Goal: Book appointment/travel/reservation

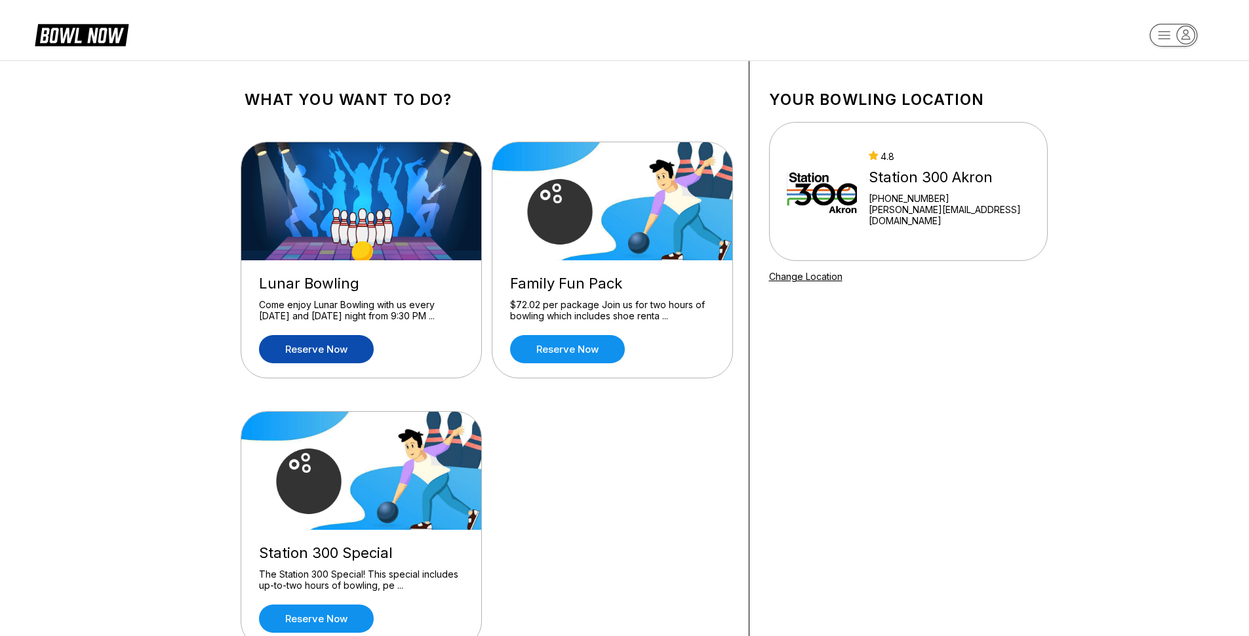
click at [325, 348] on link "Reserve now" at bounding box center [316, 349] width 115 height 28
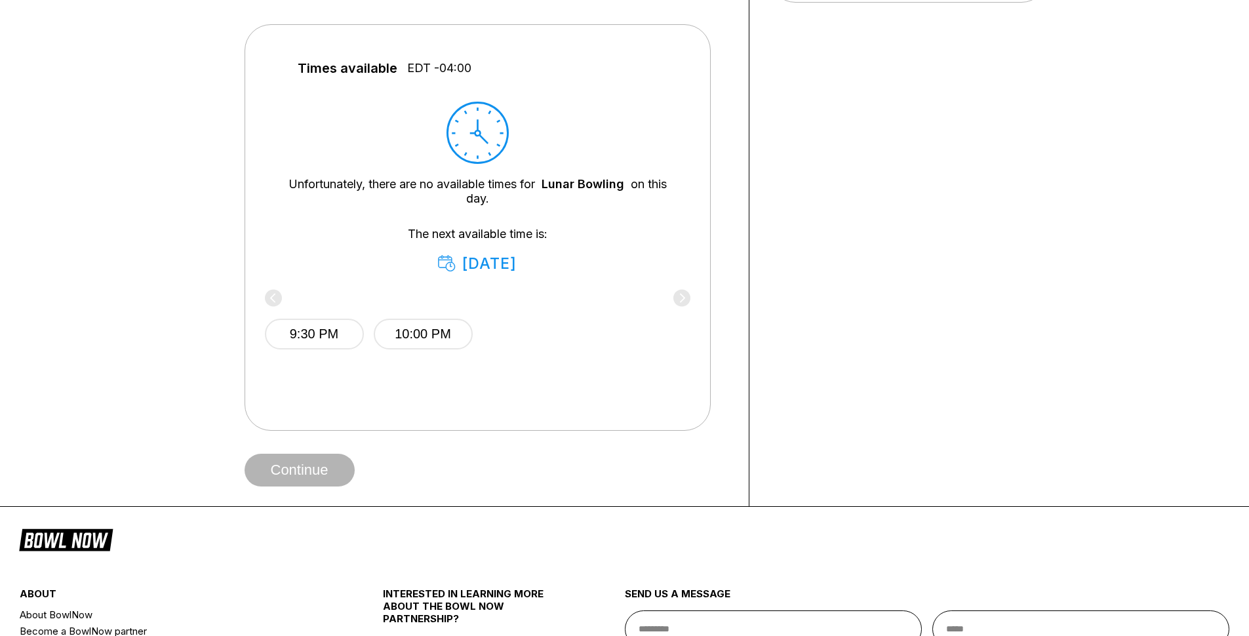
scroll to position [524, 0]
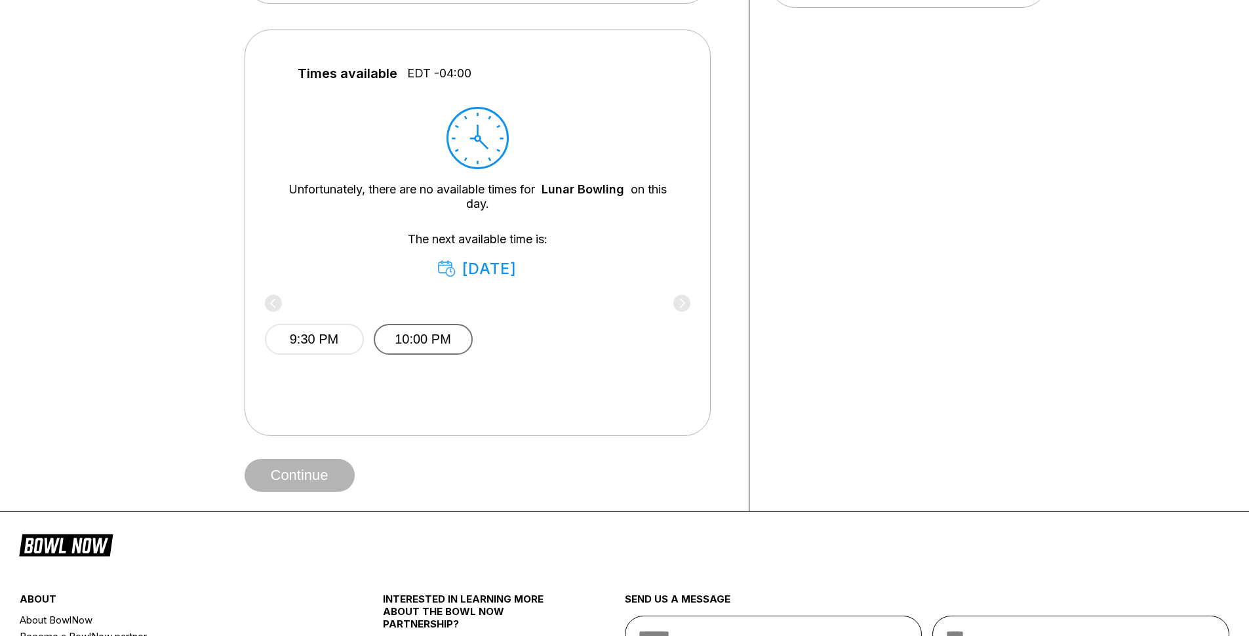
click at [402, 340] on button "10:00 PM" at bounding box center [423, 339] width 99 height 31
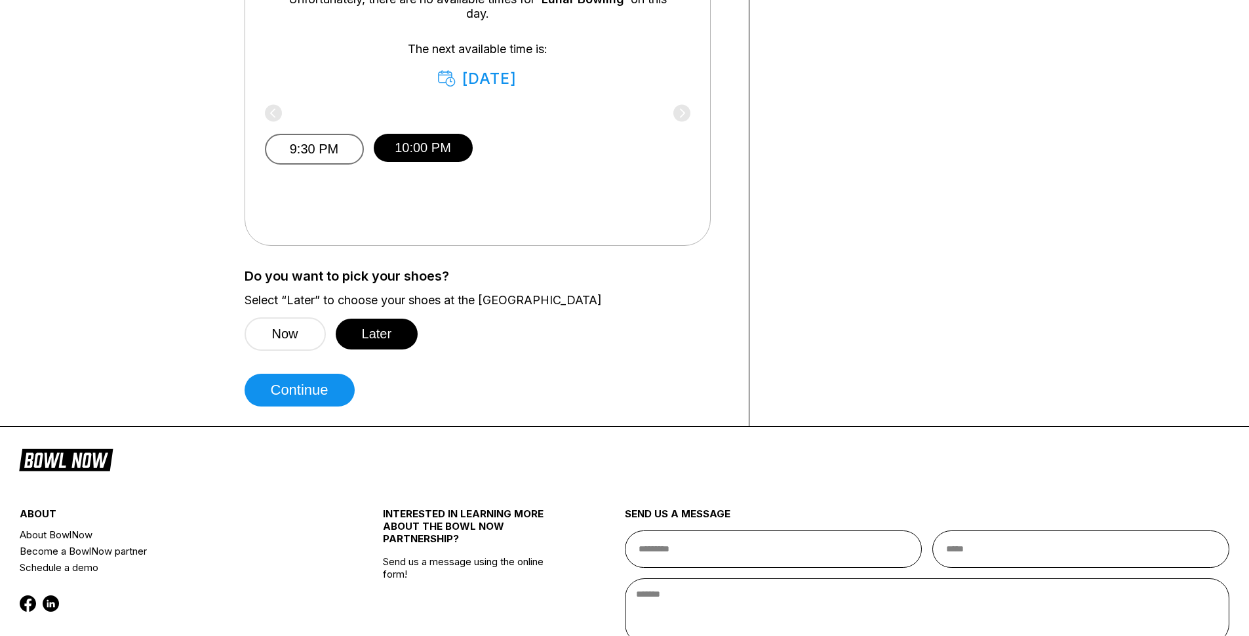
scroll to position [717, 0]
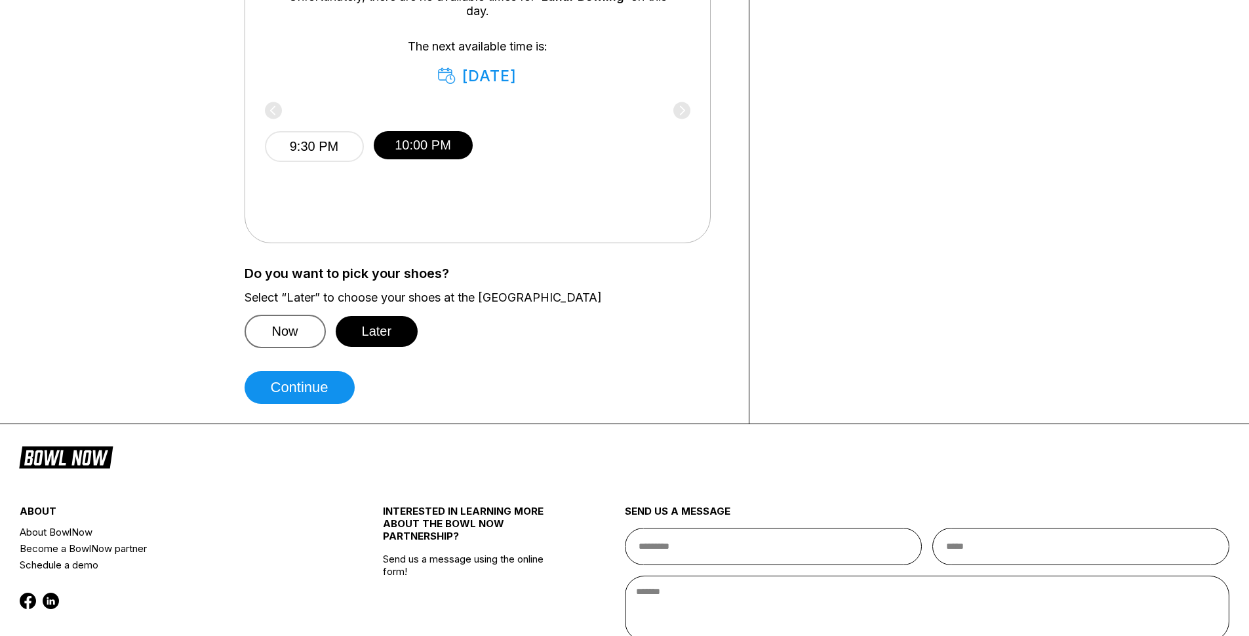
click at [294, 337] on button "Now" at bounding box center [285, 331] width 81 height 33
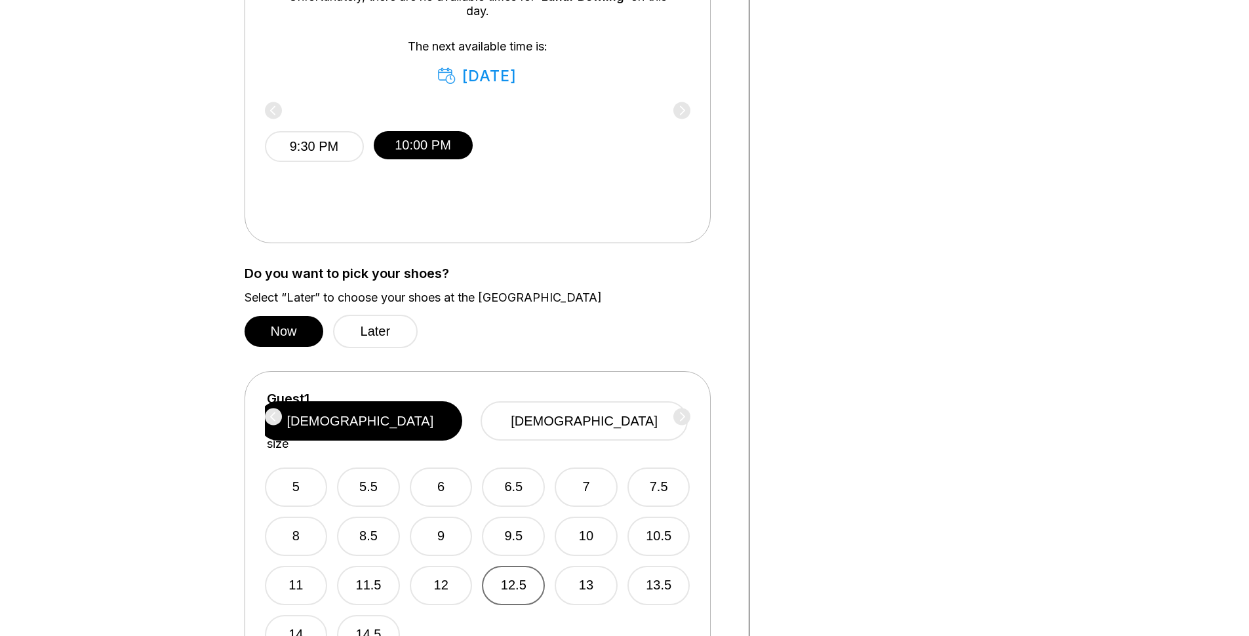
click at [503, 574] on button "12.5" at bounding box center [513, 585] width 63 height 39
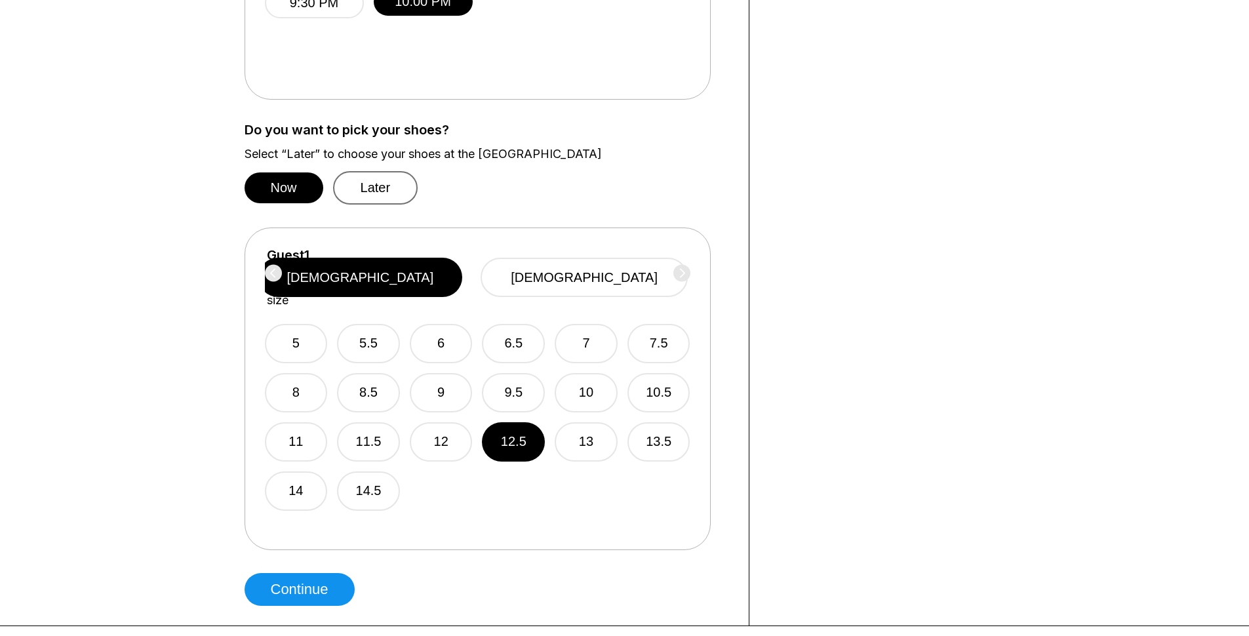
click at [355, 193] on button "Later" at bounding box center [375, 187] width 85 height 33
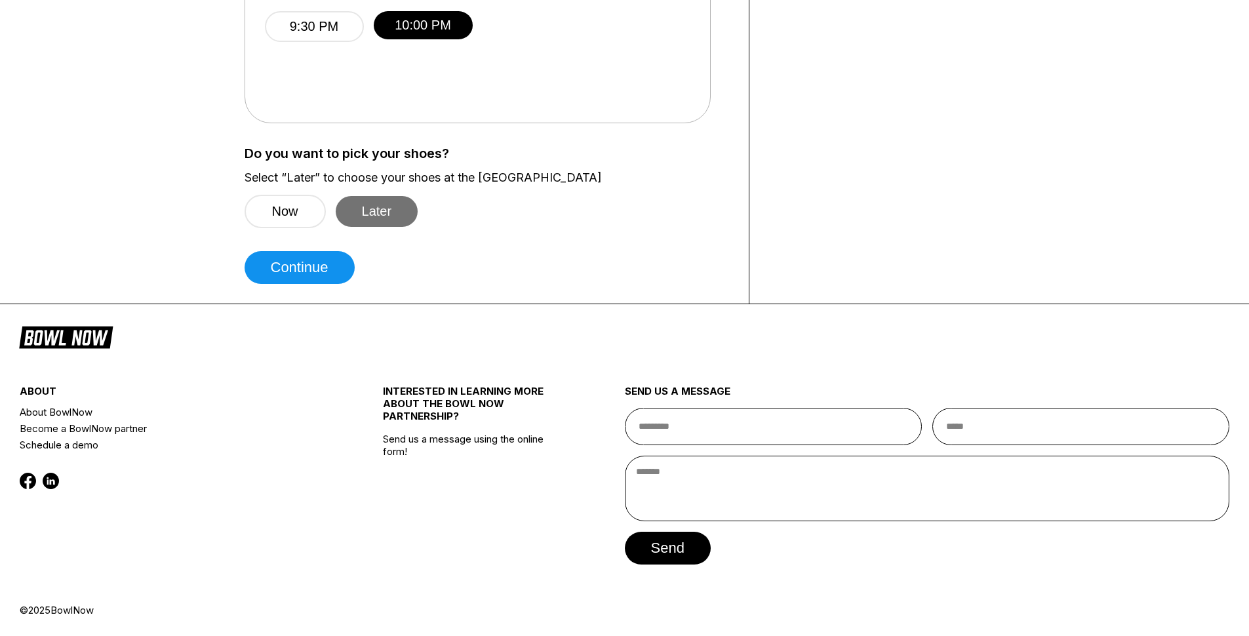
scroll to position [839, 0]
click at [299, 253] on button "Continue" at bounding box center [300, 267] width 110 height 33
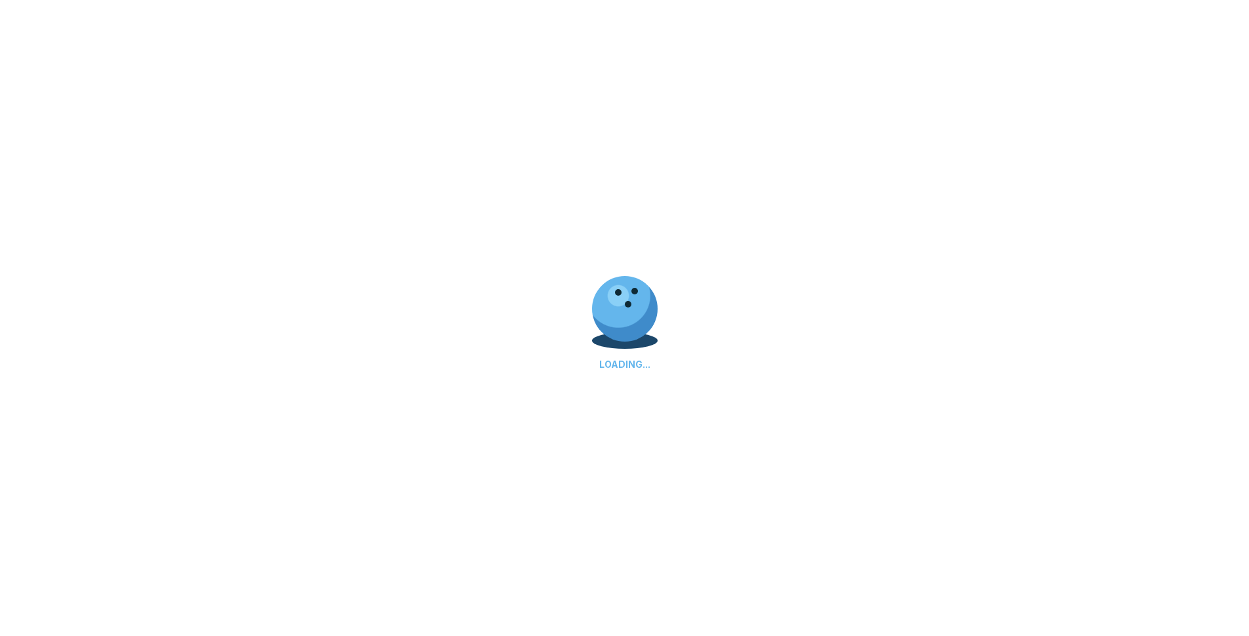
select select "**"
